Goal: Check status: Check status

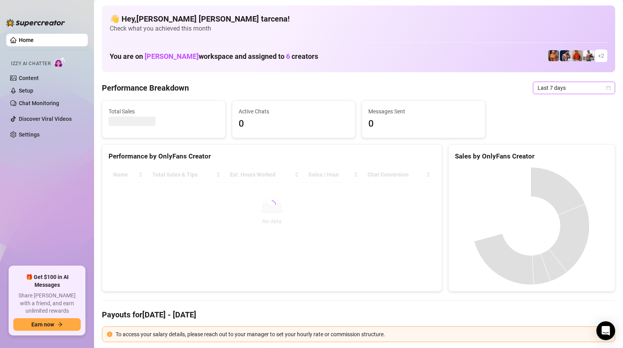
click at [551, 83] on span "Last 7 days" at bounding box center [574, 88] width 73 height 12
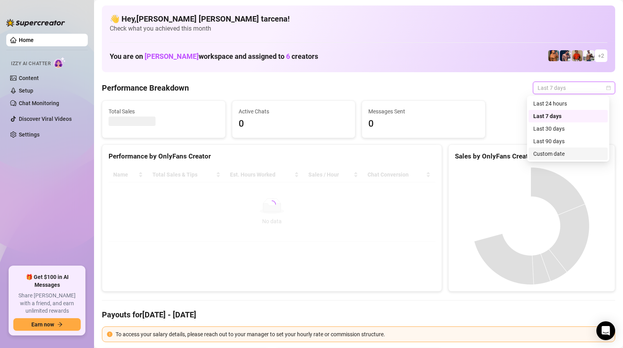
click at [556, 156] on div "Custom date" at bounding box center [568, 153] width 70 height 9
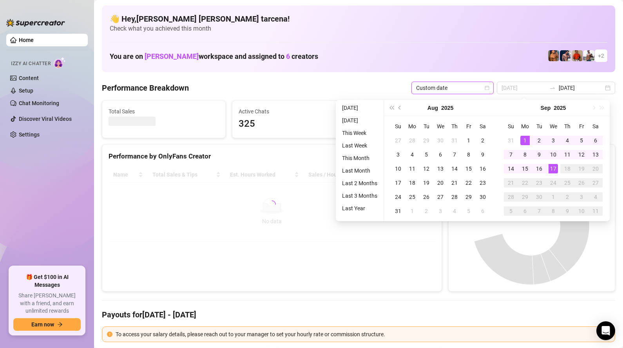
type input "[DATE]"
click at [527, 142] on div "1" at bounding box center [524, 140] width 9 height 9
type input "[DATE]"
click at [553, 170] on div "17" at bounding box center [553, 168] width 9 height 9
type input "[DATE]"
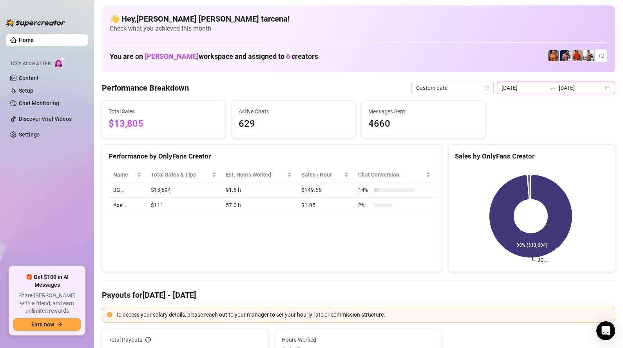
click at [540, 90] on input "[DATE]" at bounding box center [524, 87] width 45 height 9
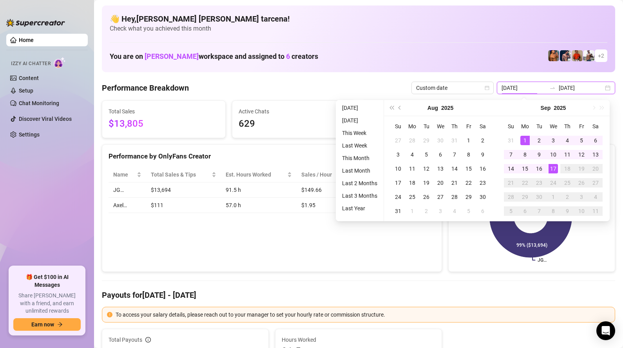
type input "[DATE]"
click at [556, 166] on div "17" at bounding box center [553, 168] width 9 height 9
type input "[DATE]"
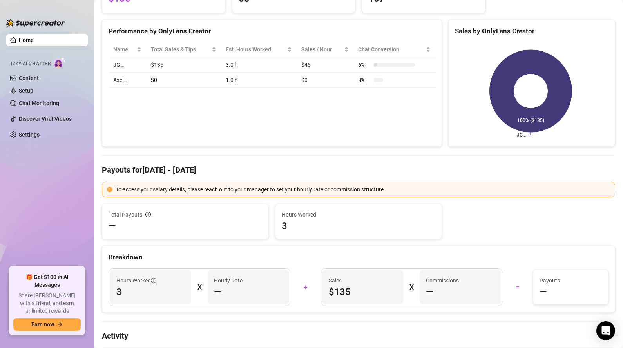
scroll to position [113, 0]
